Goal: Task Accomplishment & Management: Complete application form

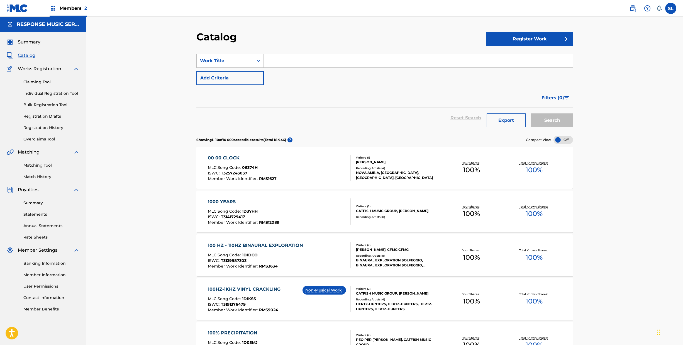
click at [47, 72] on span "Works Registration" at bounding box center [39, 68] width 43 height 7
click at [9, 72] on img at bounding box center [10, 68] width 7 height 7
click at [48, 96] on link "Individual Registration Tool" at bounding box center [51, 94] width 56 height 6
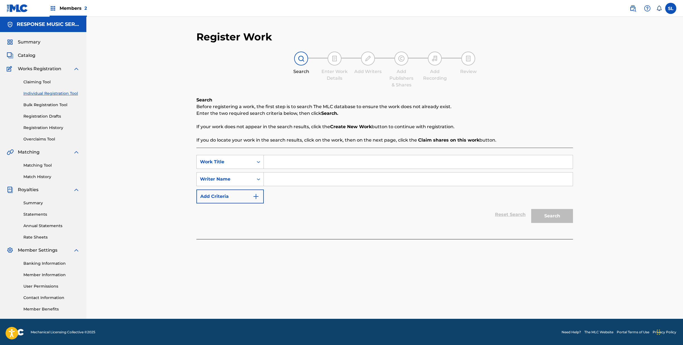
click at [335, 169] on input "Search Form" at bounding box center [418, 161] width 309 height 13
type input "Mornings with you"
click at [280, 186] on input "Search Form" at bounding box center [418, 178] width 309 height 13
type input "[PERSON_NAME]"
click at [253, 200] on img "Search Form" at bounding box center [256, 196] width 7 height 7
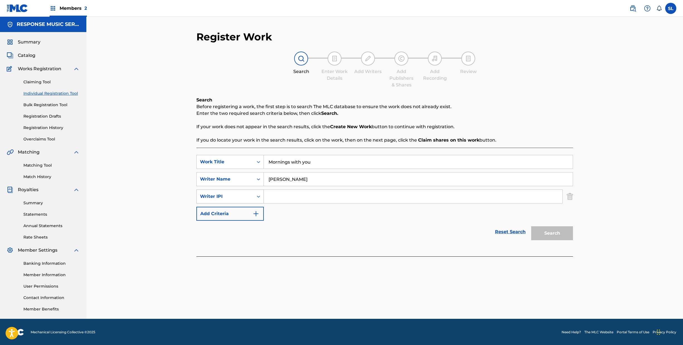
click at [257, 197] on icon "Search Form" at bounding box center [258, 197] width 3 height 2
click at [334, 243] on div "Reset Search Search" at bounding box center [384, 232] width 377 height 22
click at [573, 203] on img "Search Form" at bounding box center [570, 196] width 6 height 14
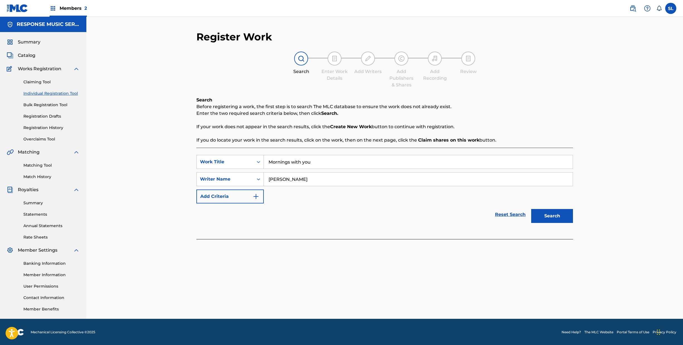
click at [573, 223] on button "Search" at bounding box center [552, 216] width 42 height 14
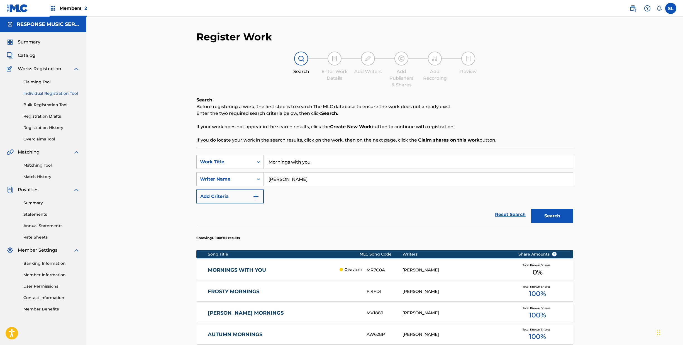
click at [208, 273] on link "MORNINGS WITH YOU" at bounding box center [272, 270] width 129 height 6
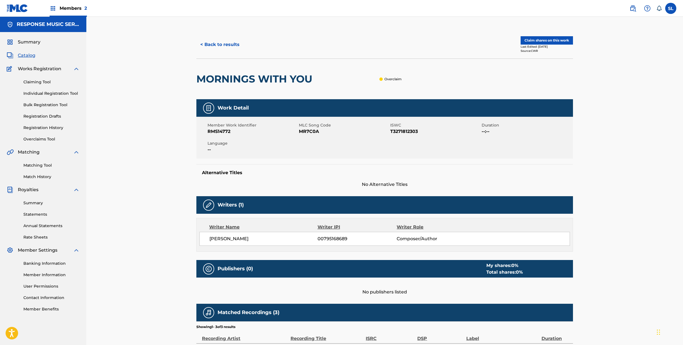
click at [197, 52] on button "< Back to results" at bounding box center [219, 45] width 47 height 14
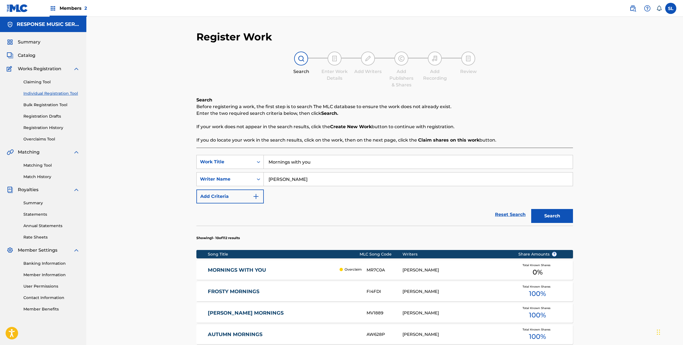
click at [528, 221] on link "Reset Search" at bounding box center [510, 214] width 36 height 12
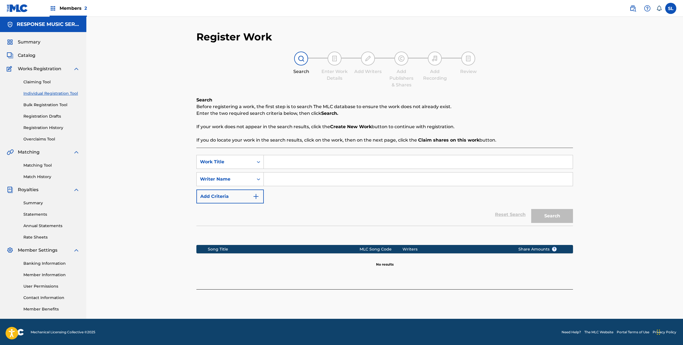
scroll to position [45, 0]
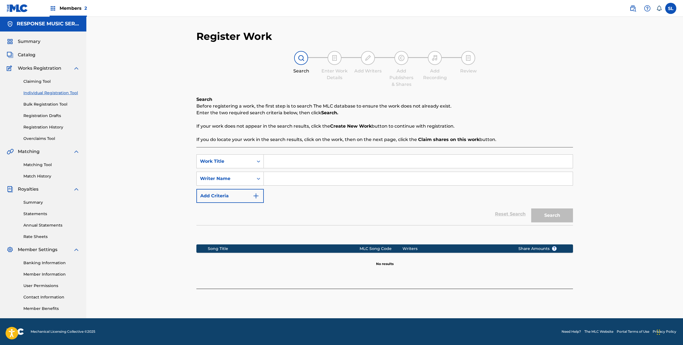
click at [282, 155] on input "Search Form" at bounding box center [418, 161] width 309 height 13
type input "Mornings with you"
click at [278, 172] on input "Search Form" at bounding box center [418, 178] width 309 height 13
type input "[PERSON_NAME]"
click at [573, 208] on button "Search" at bounding box center [552, 215] width 42 height 14
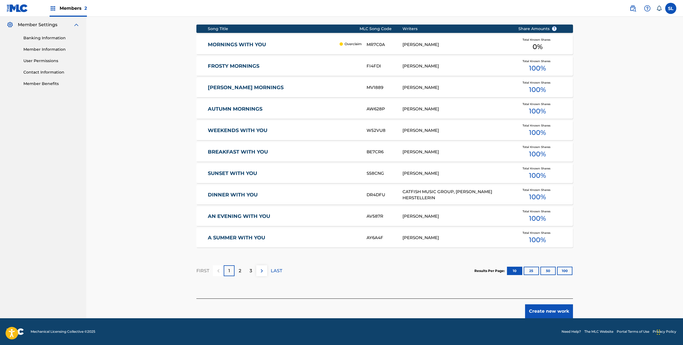
click at [573, 305] on button "Create new work" at bounding box center [549, 311] width 48 height 14
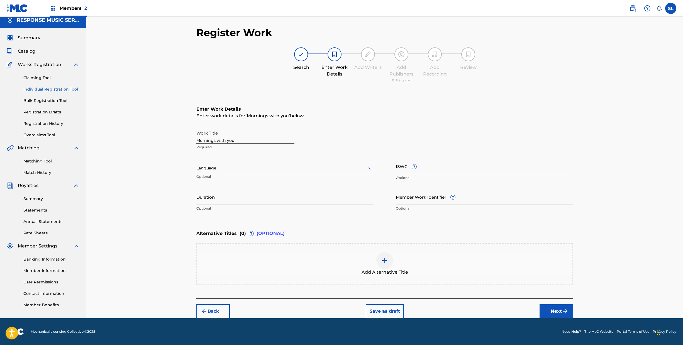
click at [463, 158] on input "ISWC ?" at bounding box center [484, 166] width 177 height 16
paste input "T3292668630"
type input "T3292668630"
click at [484, 160] on div "Work Title Mornings with you Required Language Optional ISWC ? T3292668630 Opti…" at bounding box center [384, 171] width 377 height 86
click at [494, 189] on input "Member Work Identifier ?" at bounding box center [484, 197] width 177 height 16
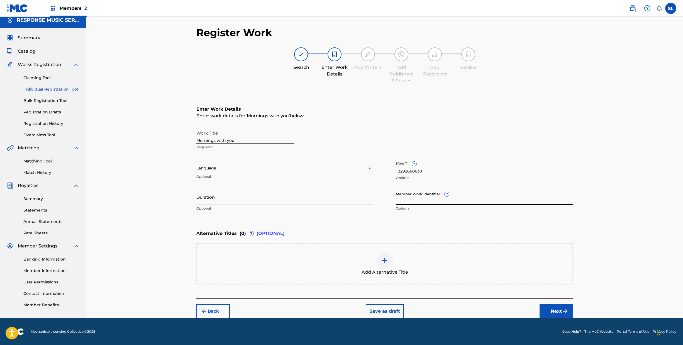
paste input "RMS14772"
type input "RMS14772"
click at [568, 308] on img "submit" at bounding box center [565, 311] width 7 height 7
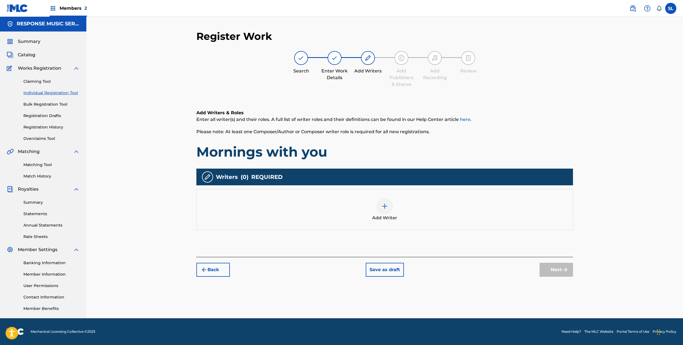
click at [196, 263] on button "Back" at bounding box center [212, 270] width 33 height 14
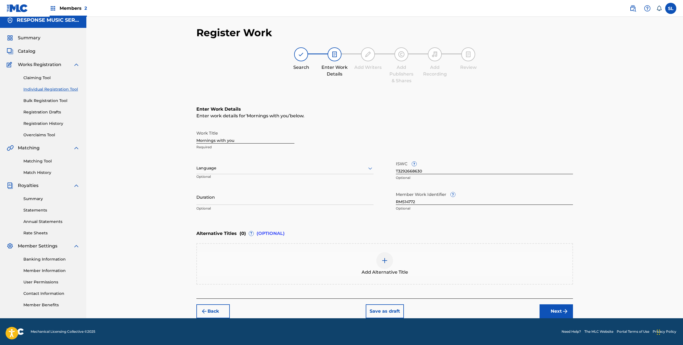
click at [568, 314] on img "submit" at bounding box center [565, 311] width 7 height 7
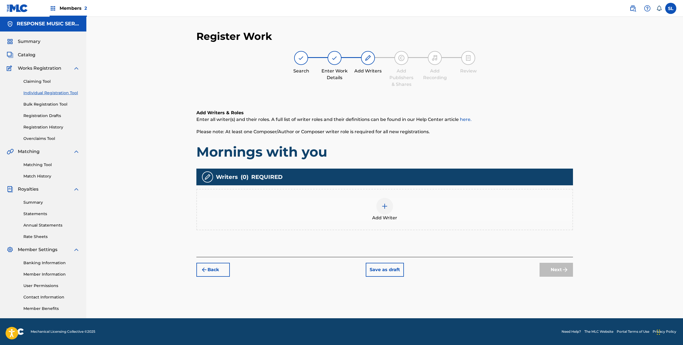
scroll to position [25, 0]
click at [382, 210] on div "Add Writer" at bounding box center [384, 209] width 375 height 23
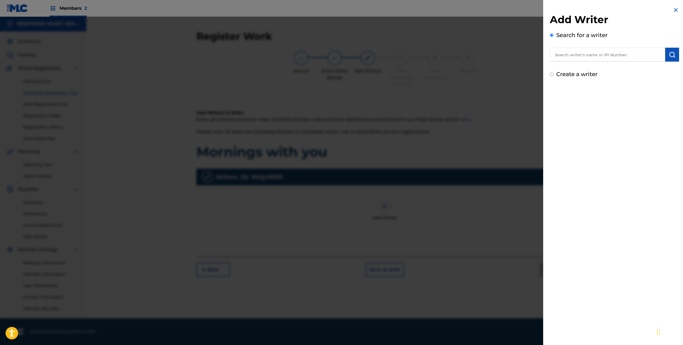
click at [572, 55] on input "text" at bounding box center [607, 55] width 115 height 14
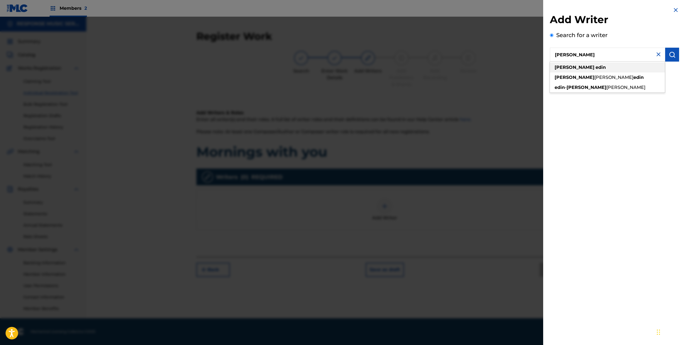
click at [550, 72] on div "[PERSON_NAME]" at bounding box center [607, 67] width 115 height 10
type input "[PERSON_NAME]"
click at [672, 62] on button "submit" at bounding box center [672, 55] width 14 height 14
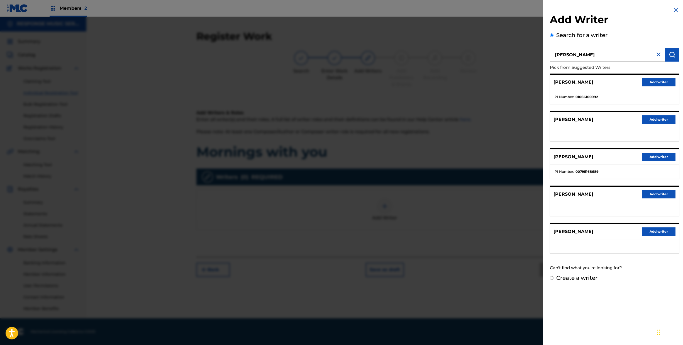
click at [659, 161] on button "Add writer" at bounding box center [658, 157] width 33 height 8
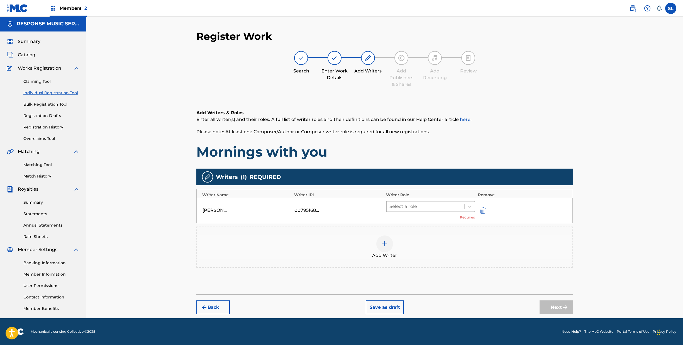
click at [428, 206] on div at bounding box center [425, 206] width 72 height 8
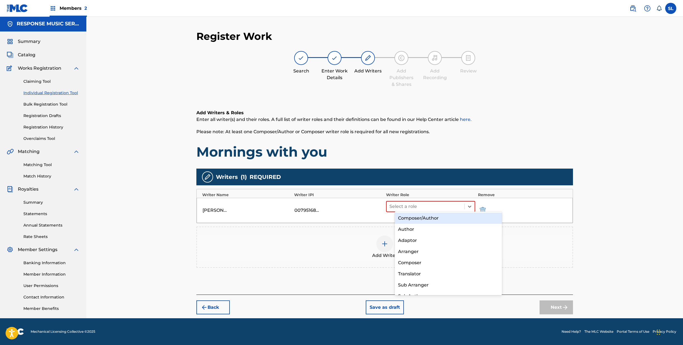
click at [425, 217] on div "Composer/Author" at bounding box center [448, 218] width 107 height 11
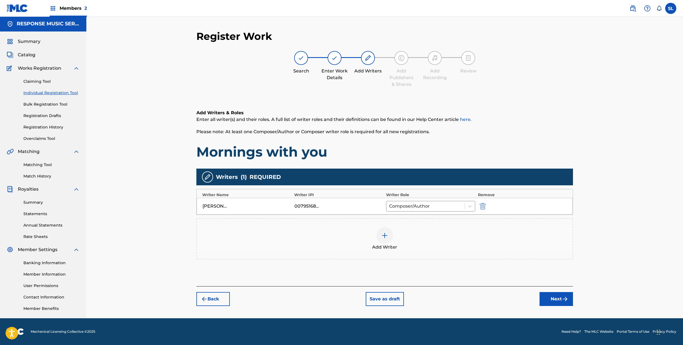
scroll to position [45, 0]
click at [573, 292] on button "Next" at bounding box center [555, 299] width 33 height 14
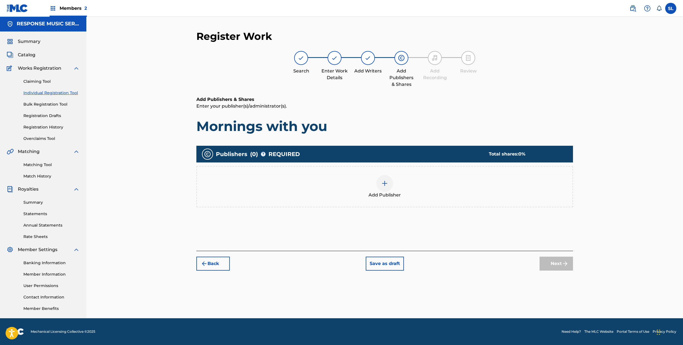
click at [393, 180] on div at bounding box center [384, 183] width 17 height 17
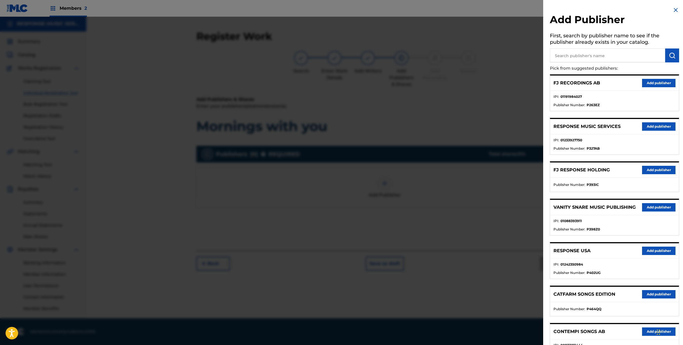
click at [649, 174] on button "Add publisher" at bounding box center [658, 170] width 33 height 8
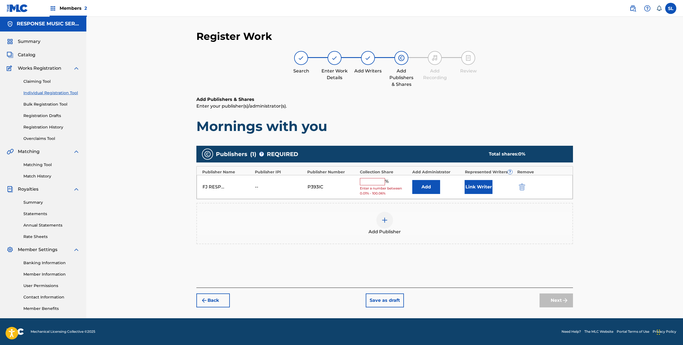
click at [438, 185] on button "Add" at bounding box center [426, 187] width 28 height 14
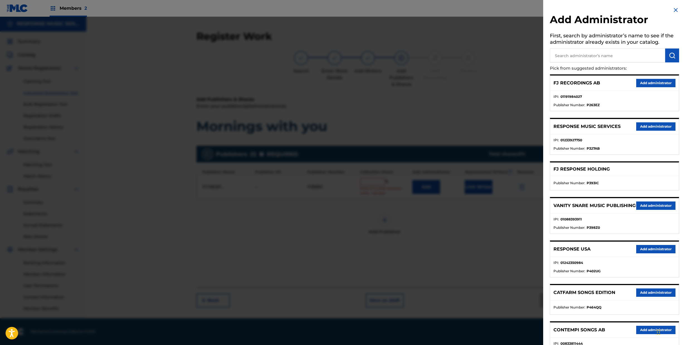
click at [648, 131] on button "Add administrator" at bounding box center [655, 126] width 39 height 8
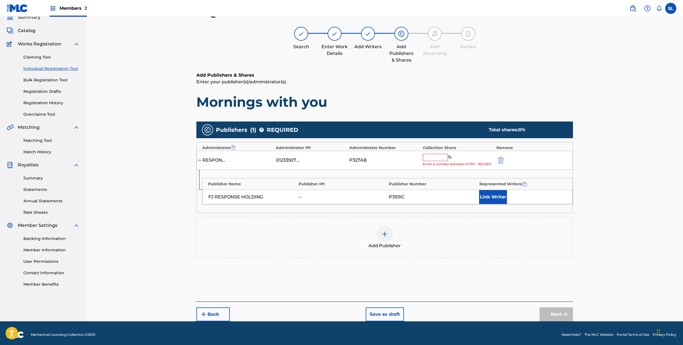
click at [448, 161] on input "text" at bounding box center [435, 157] width 25 height 7
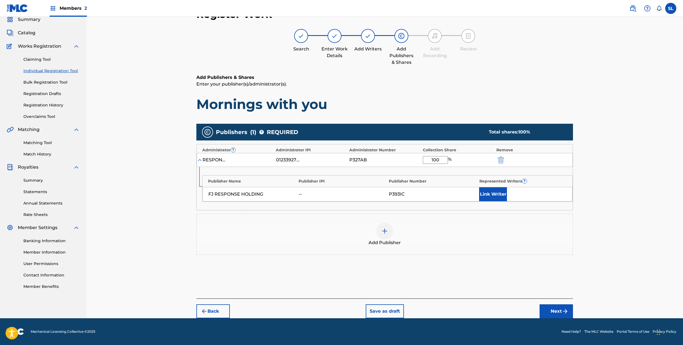
type input "100"
click at [507, 201] on button "Link Writer" at bounding box center [493, 194] width 28 height 14
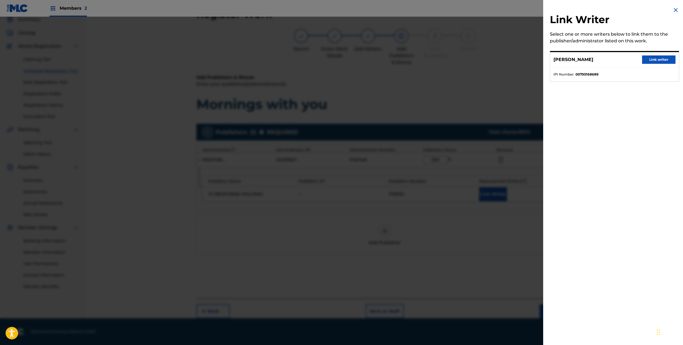
click at [642, 64] on button "Link writer" at bounding box center [658, 59] width 33 height 8
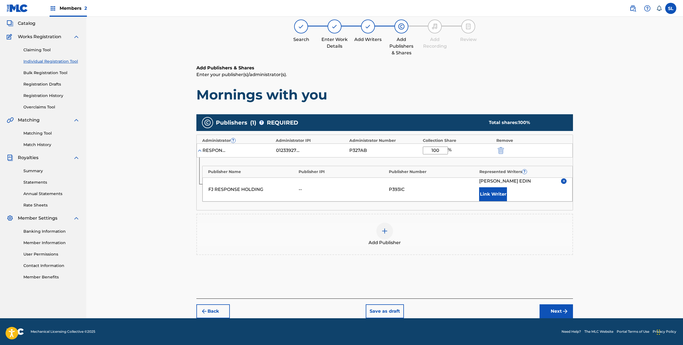
click at [573, 304] on button "Next" at bounding box center [555, 311] width 33 height 14
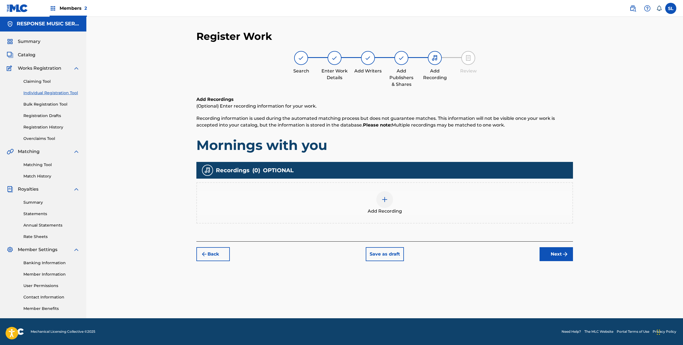
click at [389, 191] on div at bounding box center [384, 199] width 17 height 17
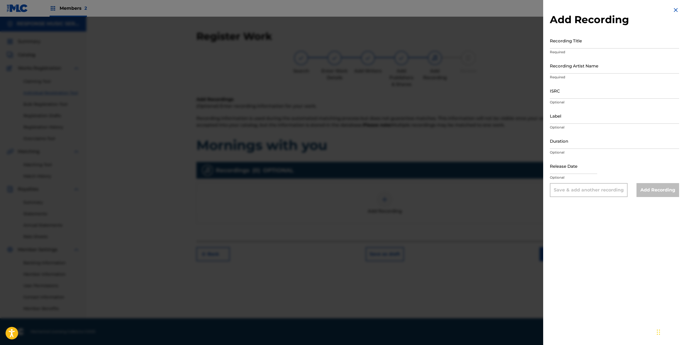
click at [578, 48] on input "Recording Title" at bounding box center [614, 41] width 129 height 16
type input "Mornings With You"
click at [587, 80] on p "Required" at bounding box center [614, 77] width 129 height 5
click at [589, 74] on input "Recording Artist Name" at bounding box center [614, 66] width 129 height 16
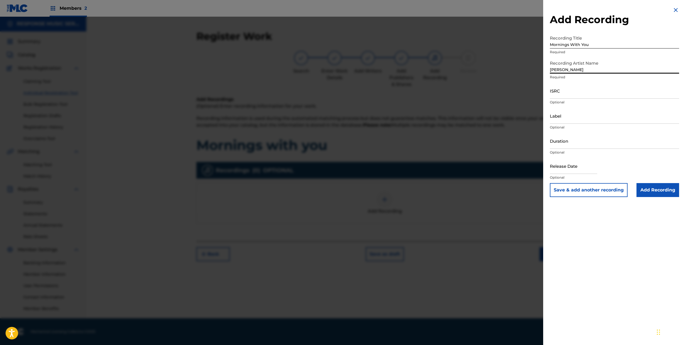
type input "[PERSON_NAME]"
click at [550, 99] on input "ISRC" at bounding box center [614, 91] width 129 height 16
paste input "SE66H2400506"
type input "SE66H2400506"
click at [555, 124] on input "Label" at bounding box center [614, 116] width 129 height 16
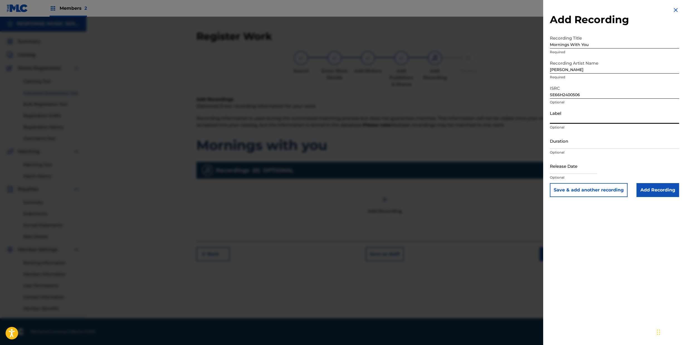
click at [555, 174] on input "text" at bounding box center [573, 166] width 47 height 16
select select "7"
select select "2025"
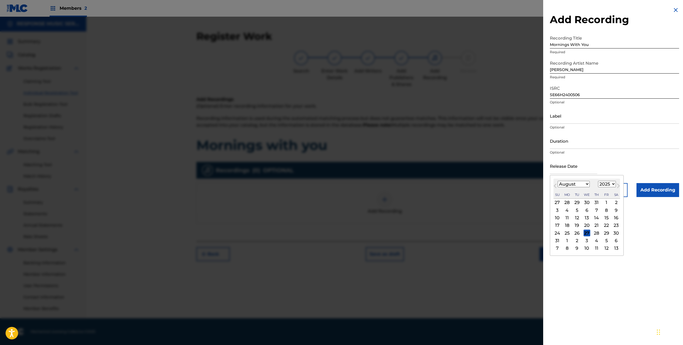
click at [601, 155] on p "Optional" at bounding box center [614, 152] width 129 height 5
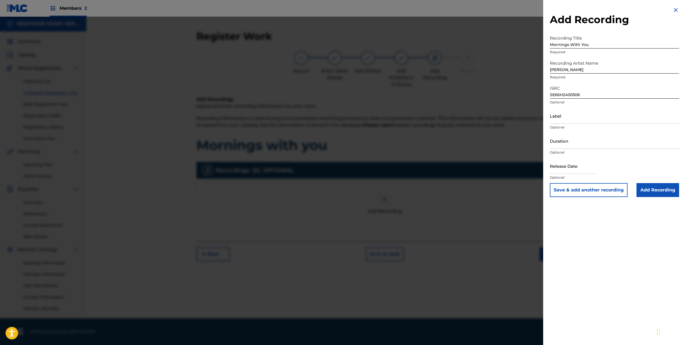
click at [654, 197] on input "Add Recording" at bounding box center [657, 190] width 43 height 14
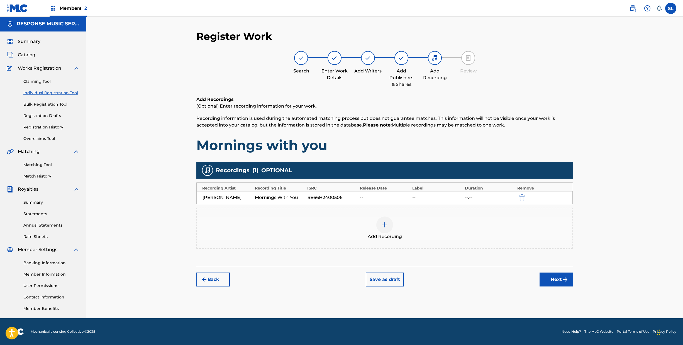
click at [573, 272] on button "Next" at bounding box center [555, 279] width 33 height 14
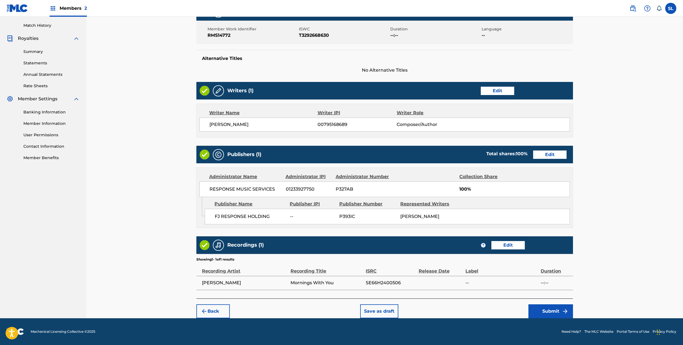
scroll to position [212, 0]
click at [573, 304] on button "Submit" at bounding box center [550, 311] width 45 height 14
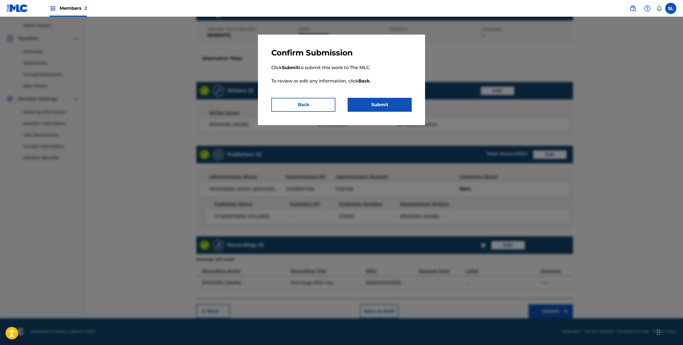
click at [380, 112] on button "Submit" at bounding box center [380, 105] width 64 height 14
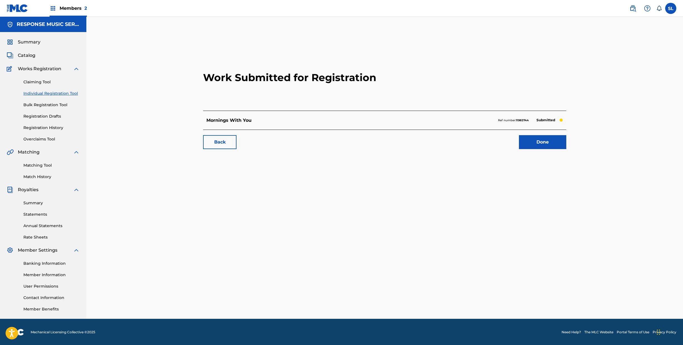
click at [566, 149] on link "Done" at bounding box center [542, 142] width 47 height 14
